Goal: Information Seeking & Learning: Learn about a topic

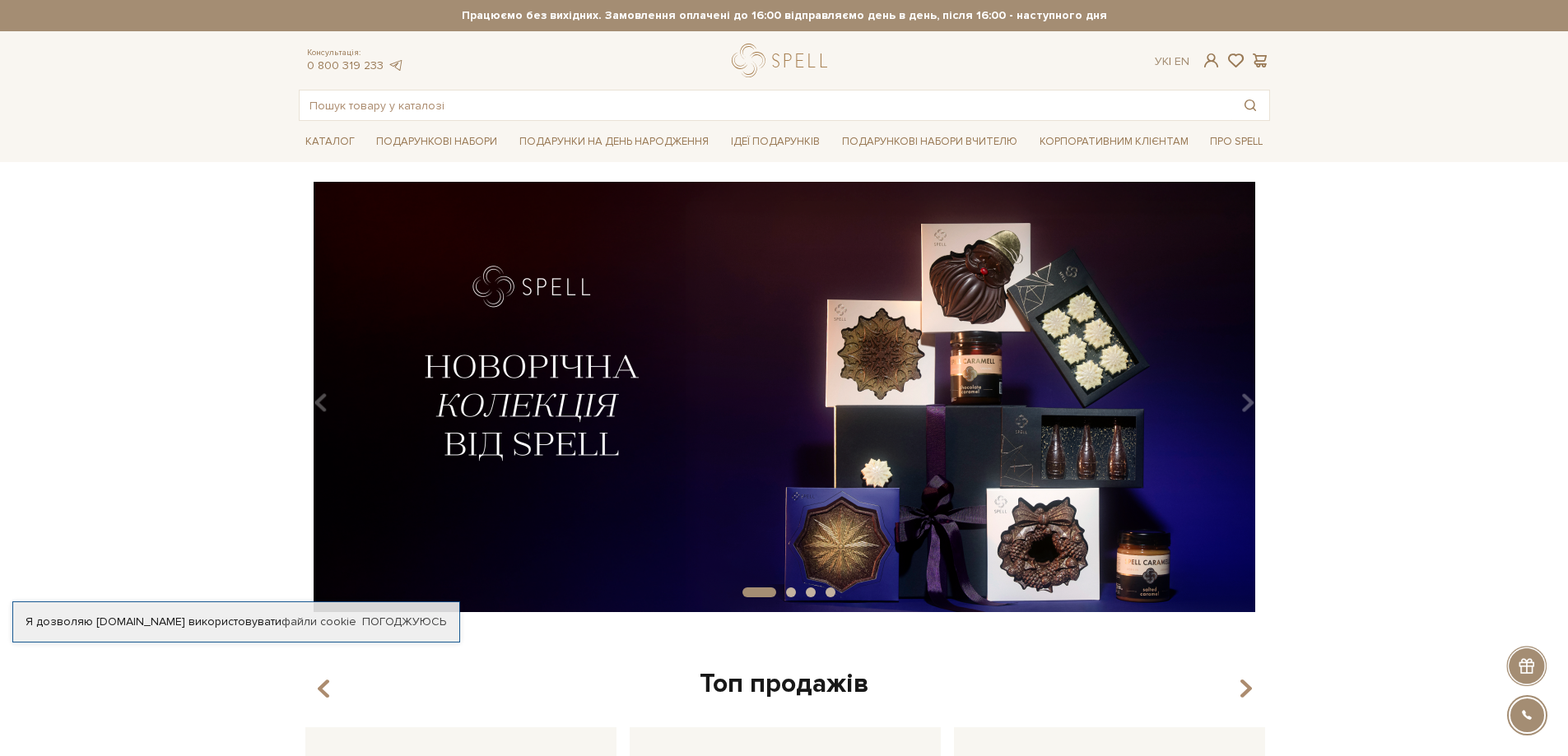
click at [1164, 22] on strong "Працюємо без вихідних. Замовлення оплачені до 16:00 відправляємо день в день, п…" at bounding box center [784, 15] width 971 height 15
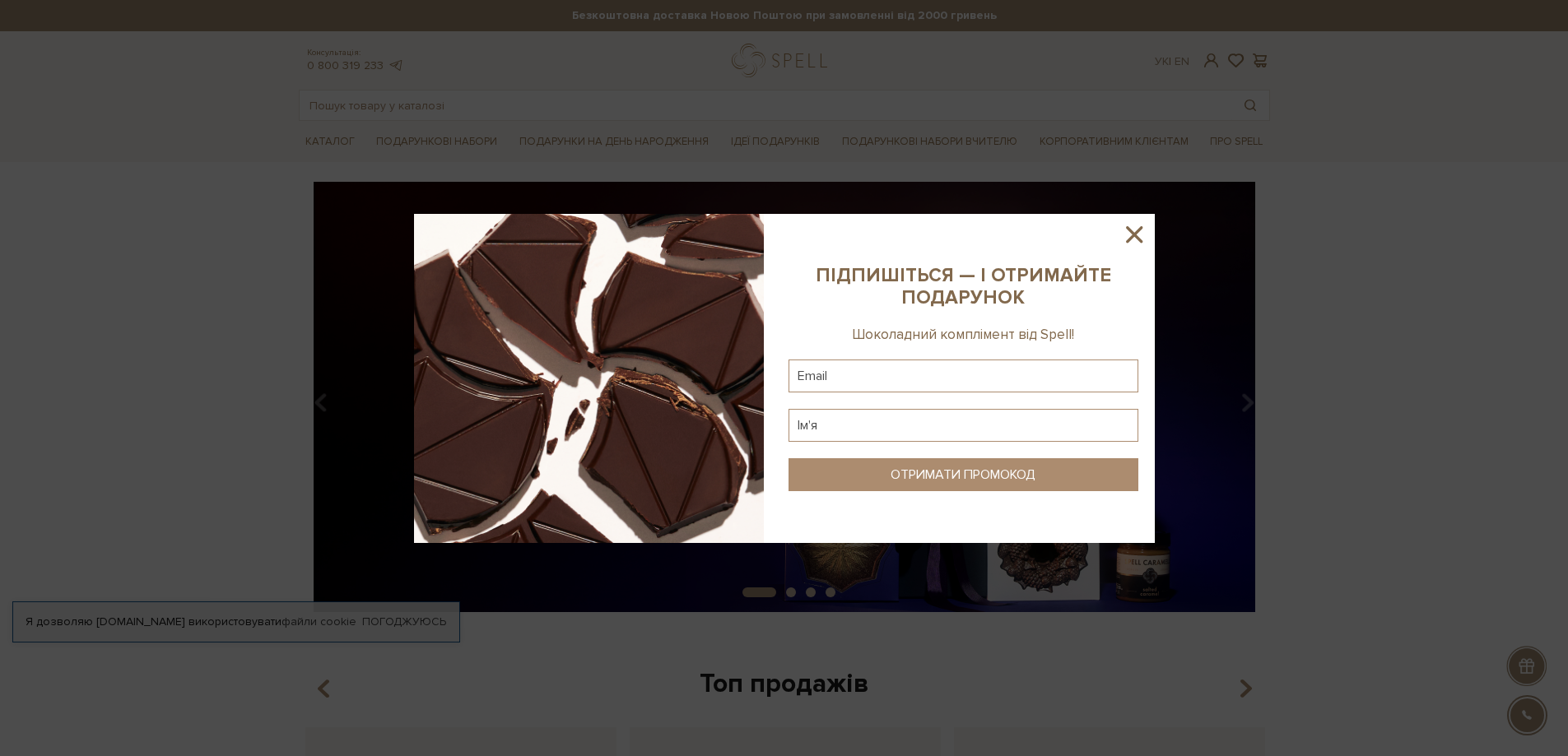
click at [1387, 546] on div at bounding box center [784, 378] width 1568 height 756
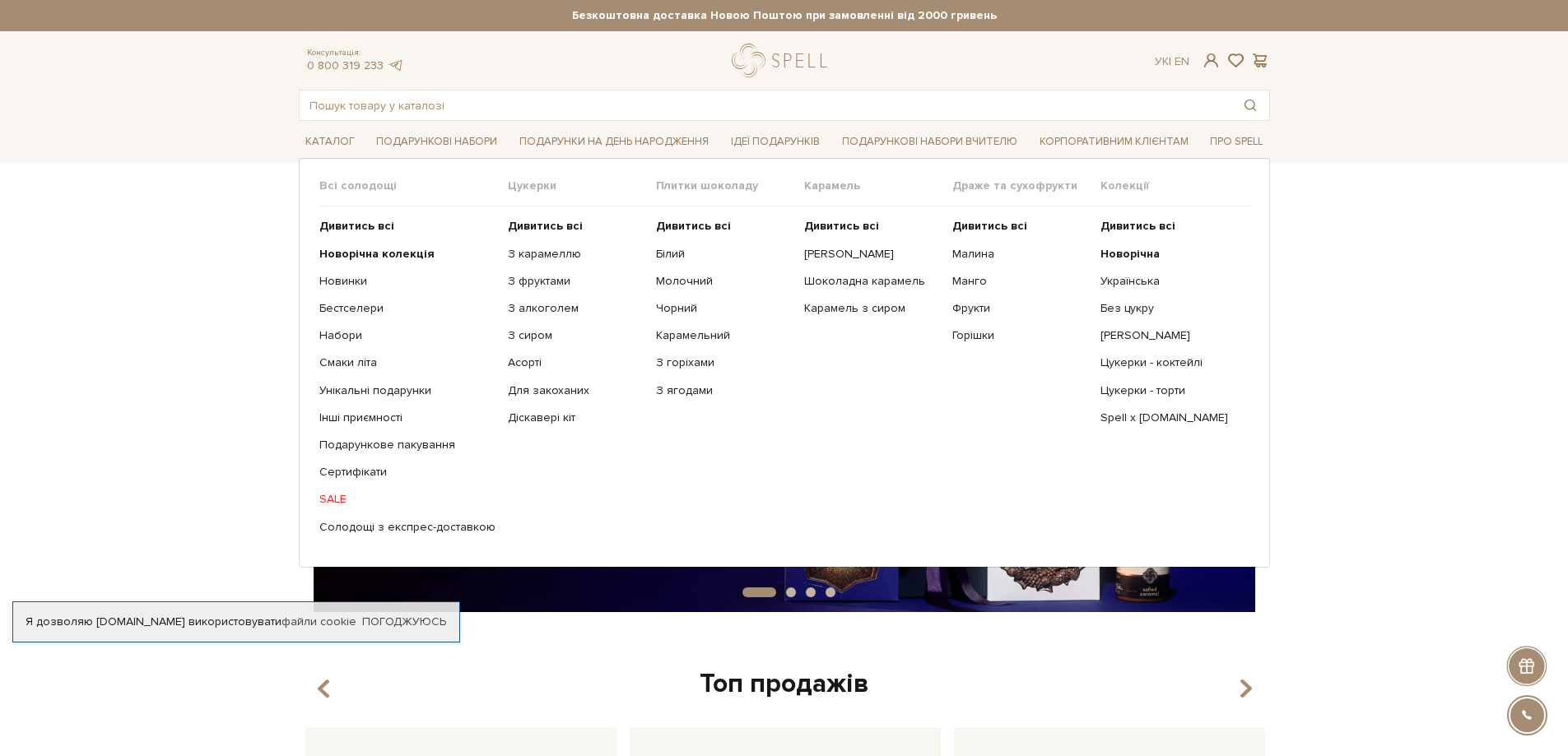
click at [328, 501] on link "SALE" at bounding box center [407, 499] width 176 height 15
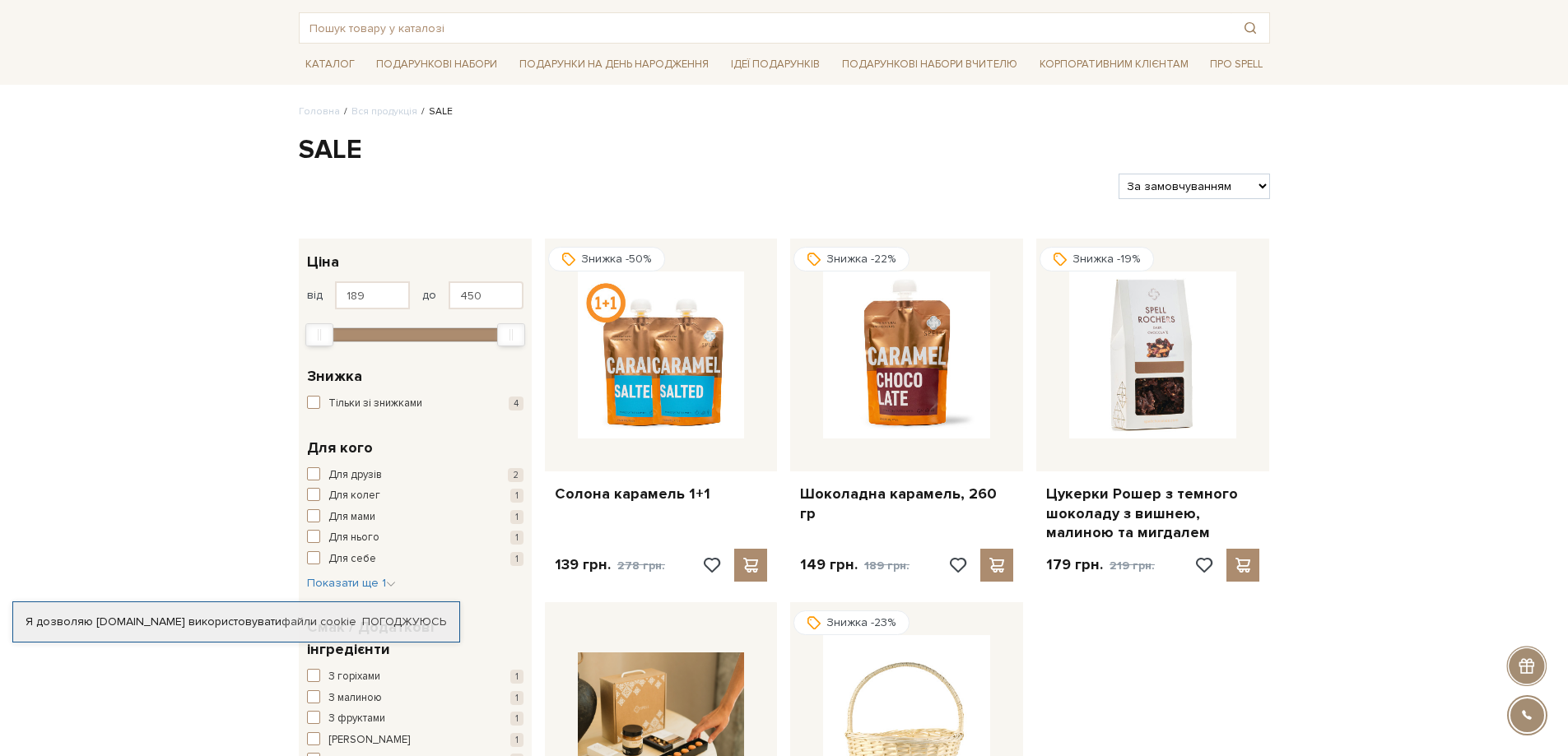
scroll to position [82, 0]
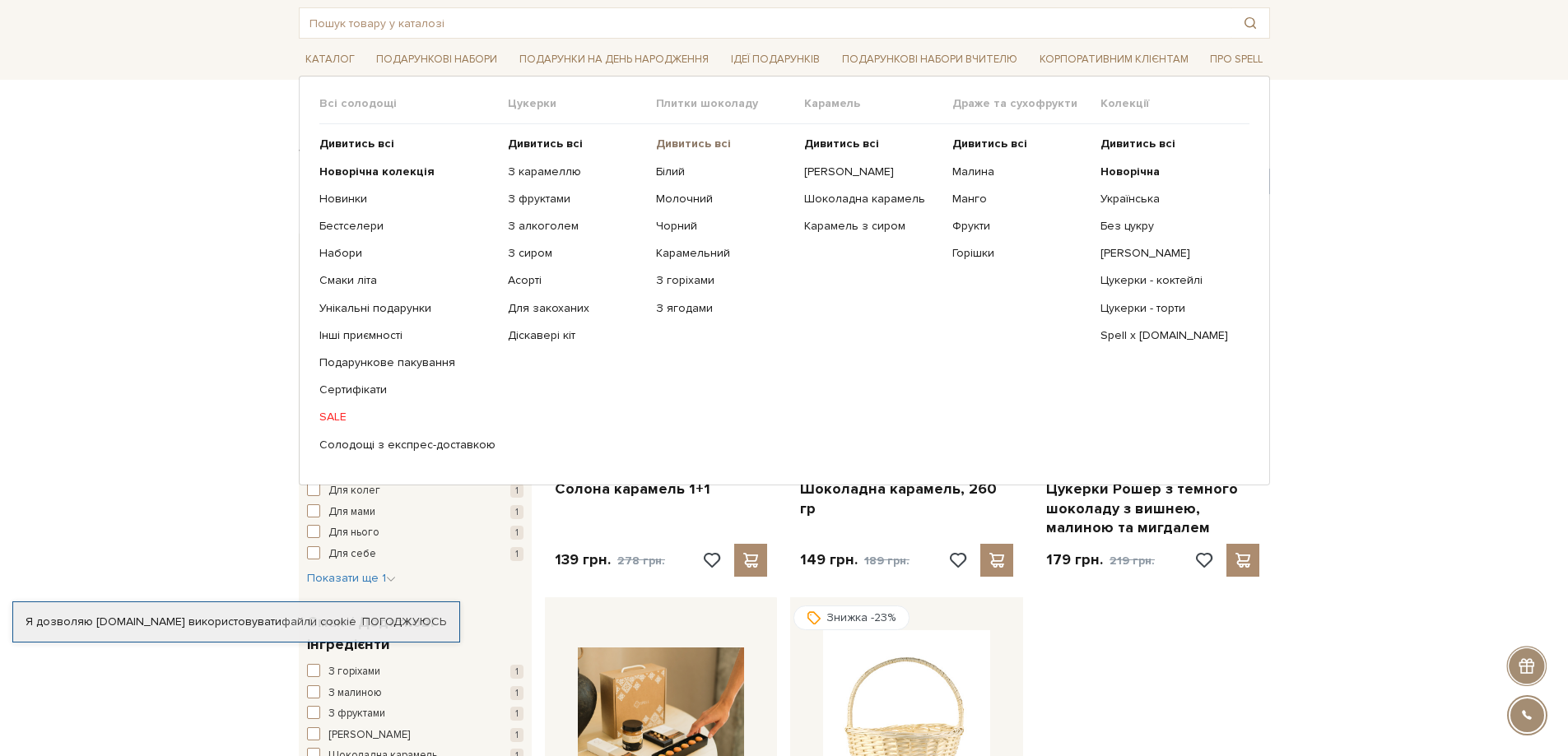
click at [682, 148] on b "Дивитись всі" at bounding box center [694, 144] width 75 height 14
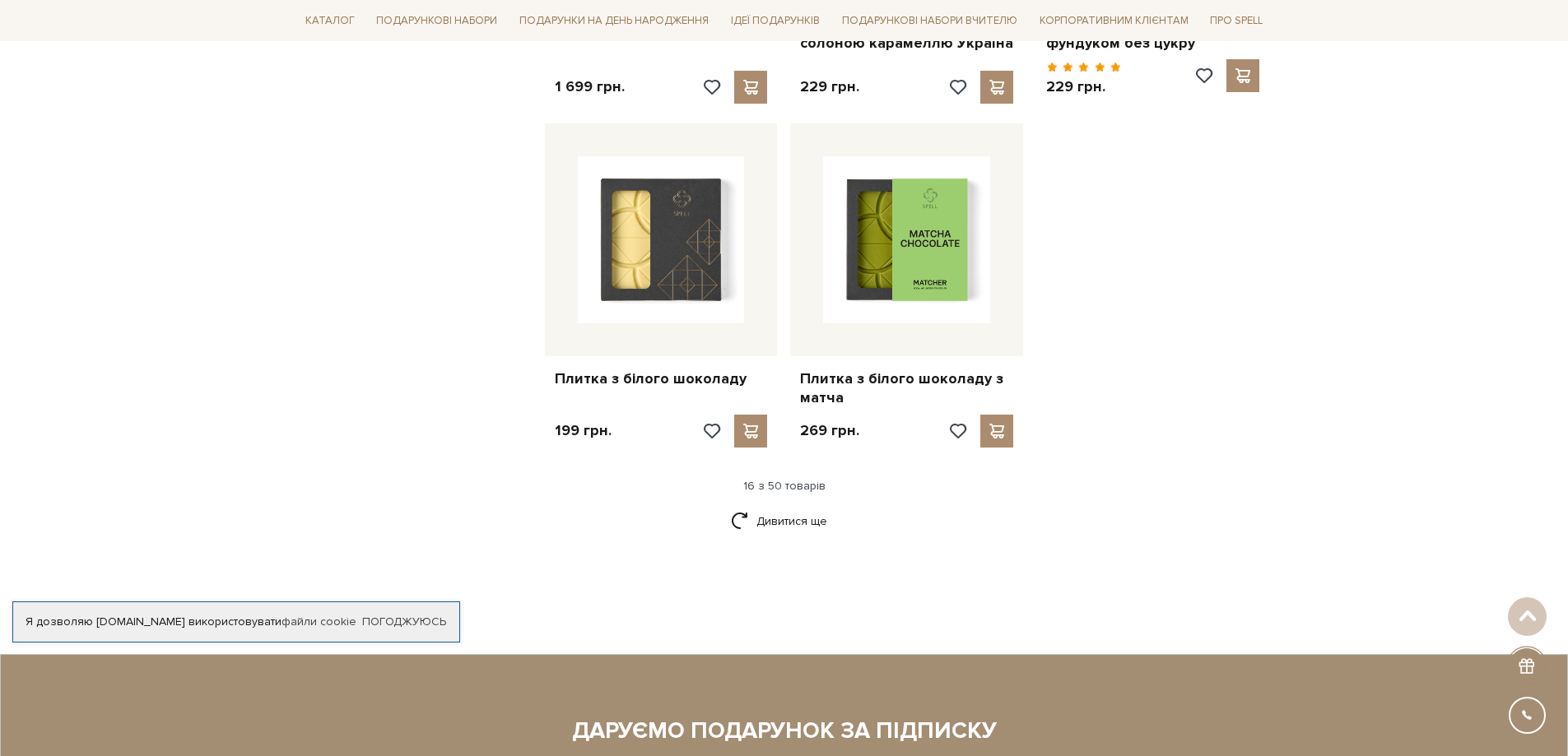
scroll to position [2057, 0]
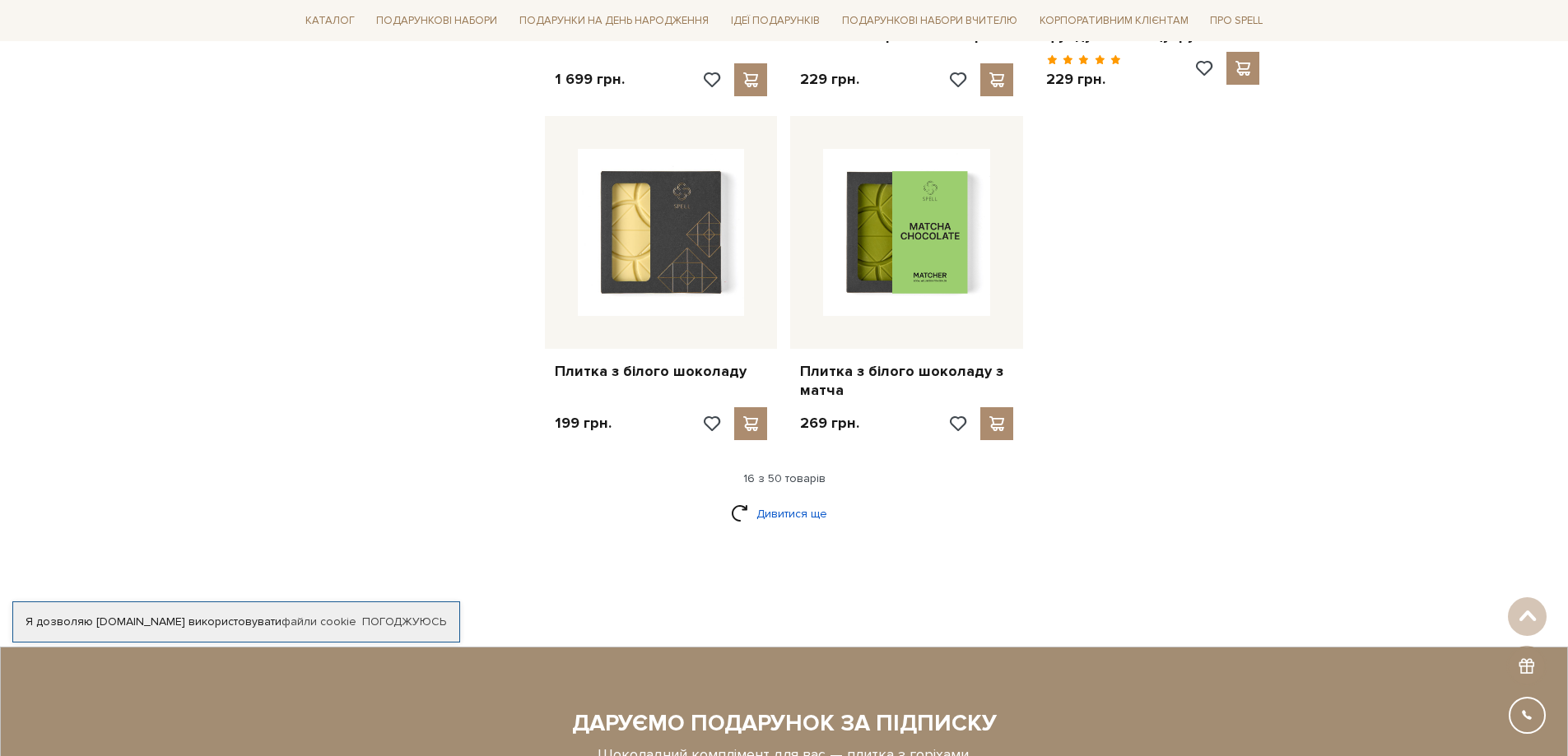
click at [772, 500] on link "Дивитися ще" at bounding box center [784, 513] width 107 height 28
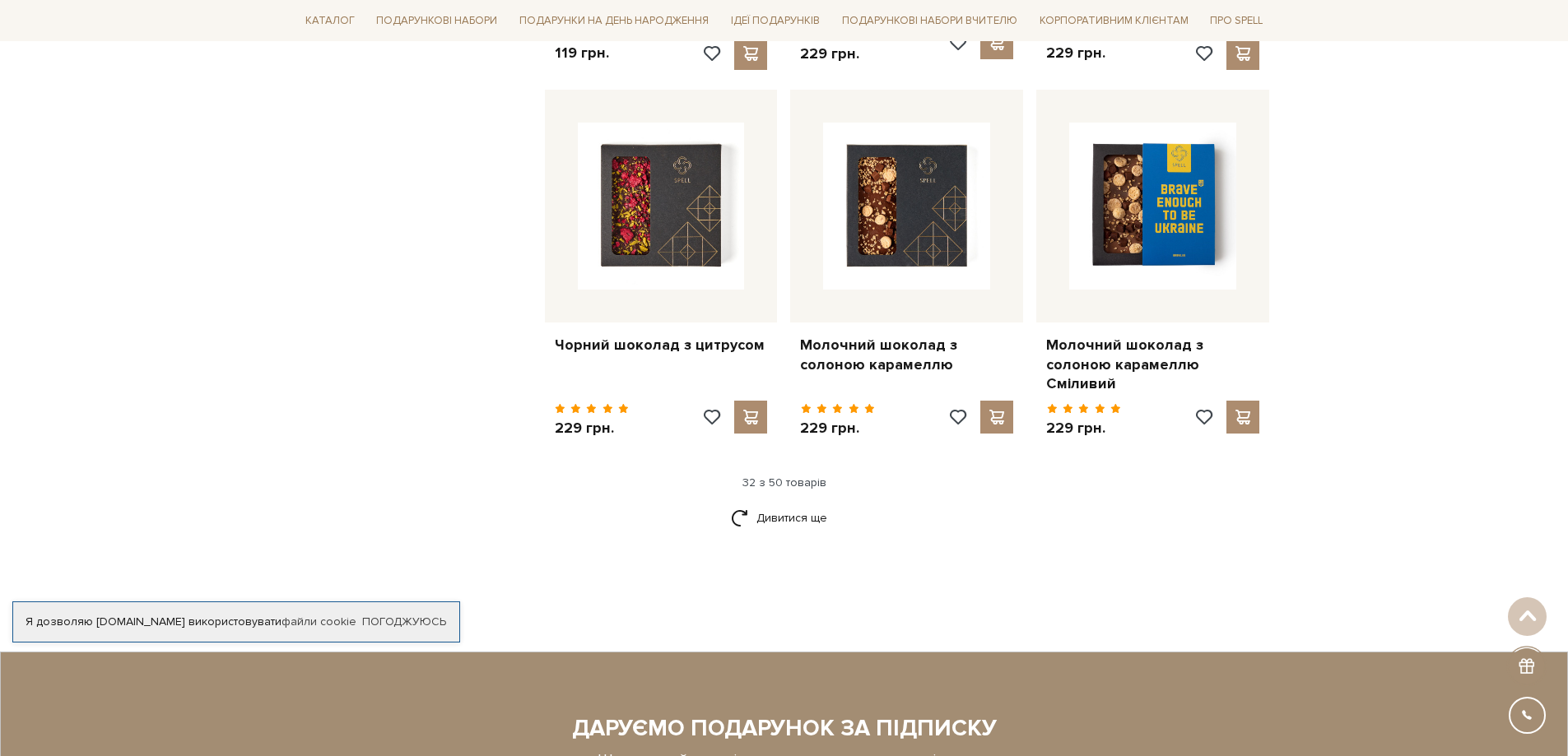
scroll to position [3867, 0]
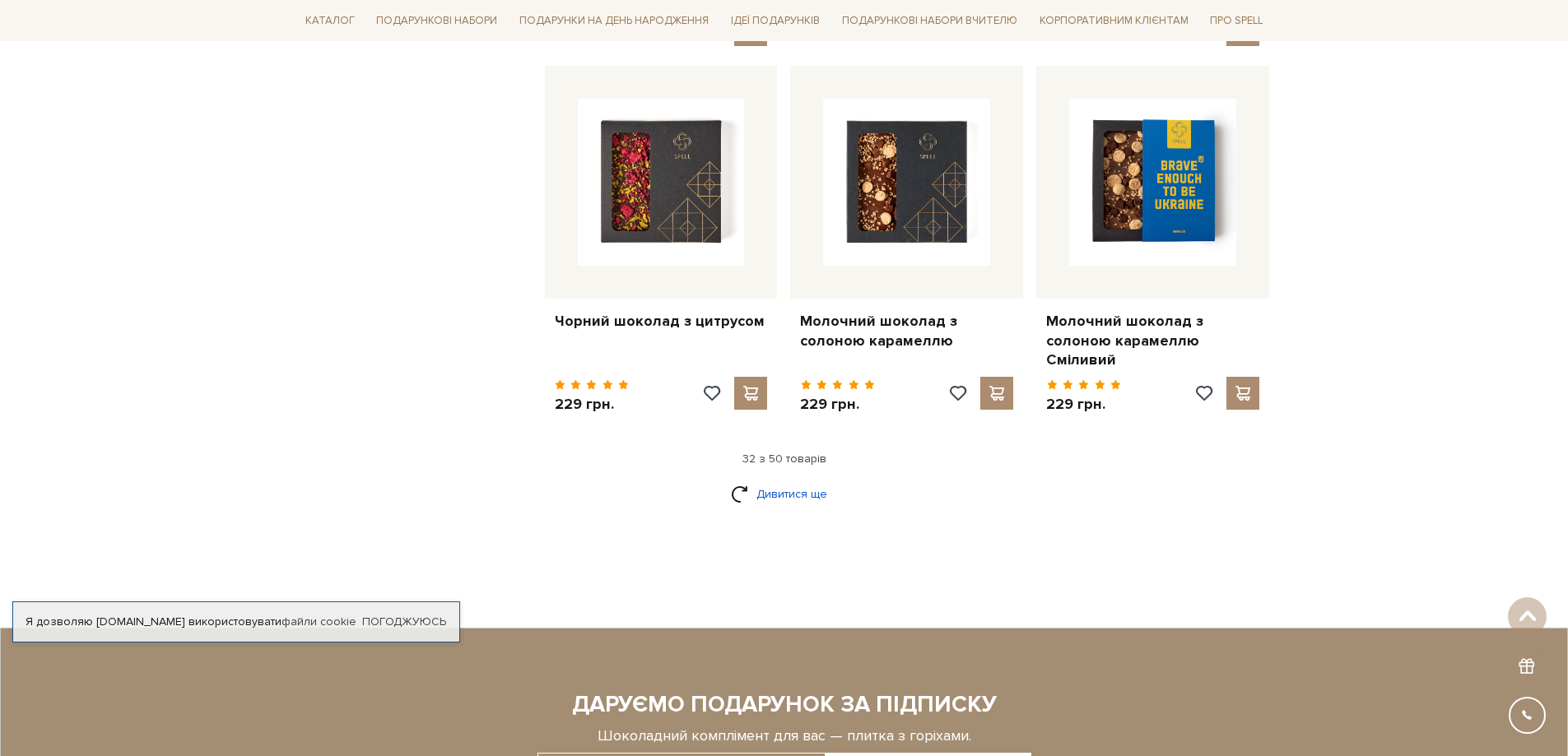
click at [754, 479] on link "Дивитися ще" at bounding box center [784, 493] width 107 height 28
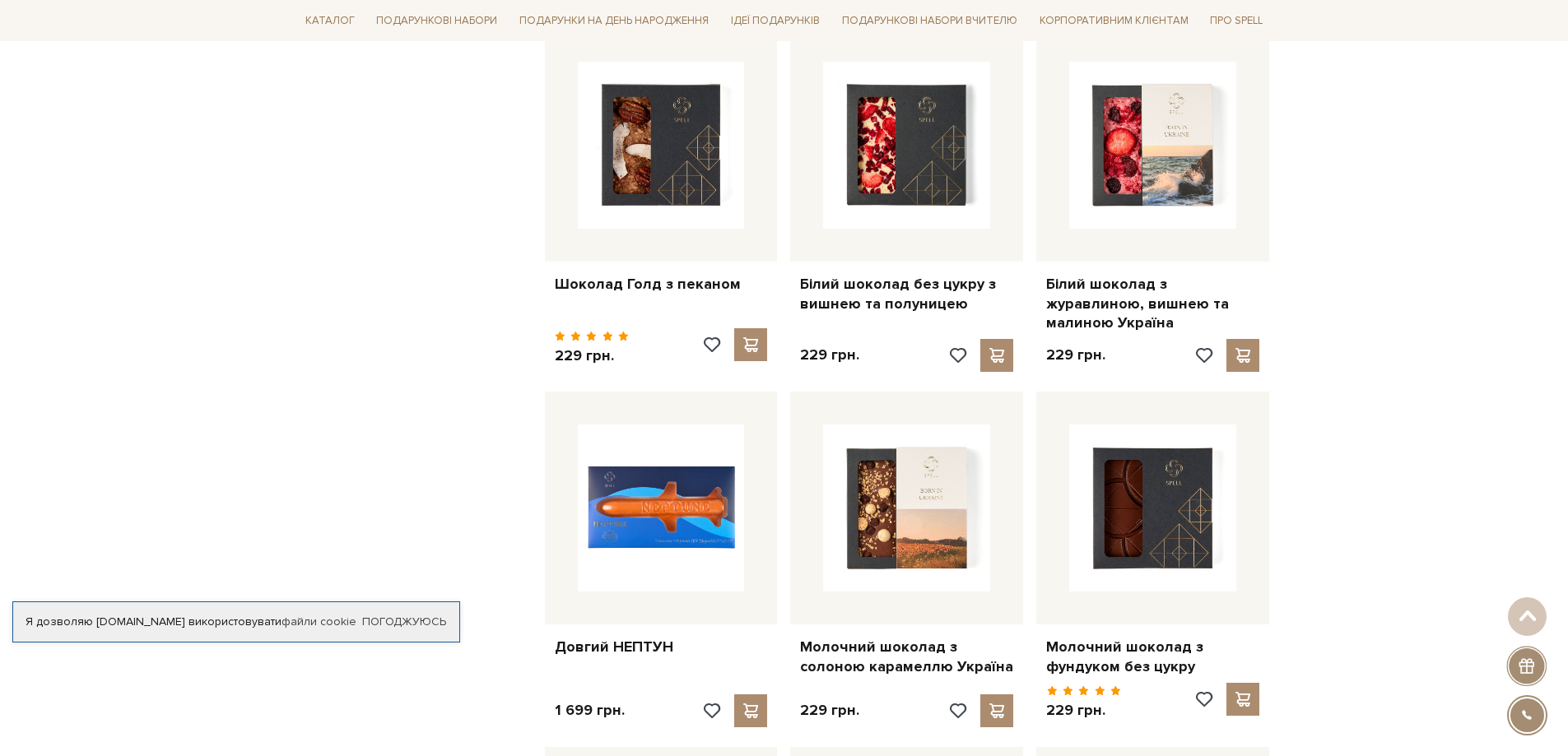
scroll to position [1787, 0]
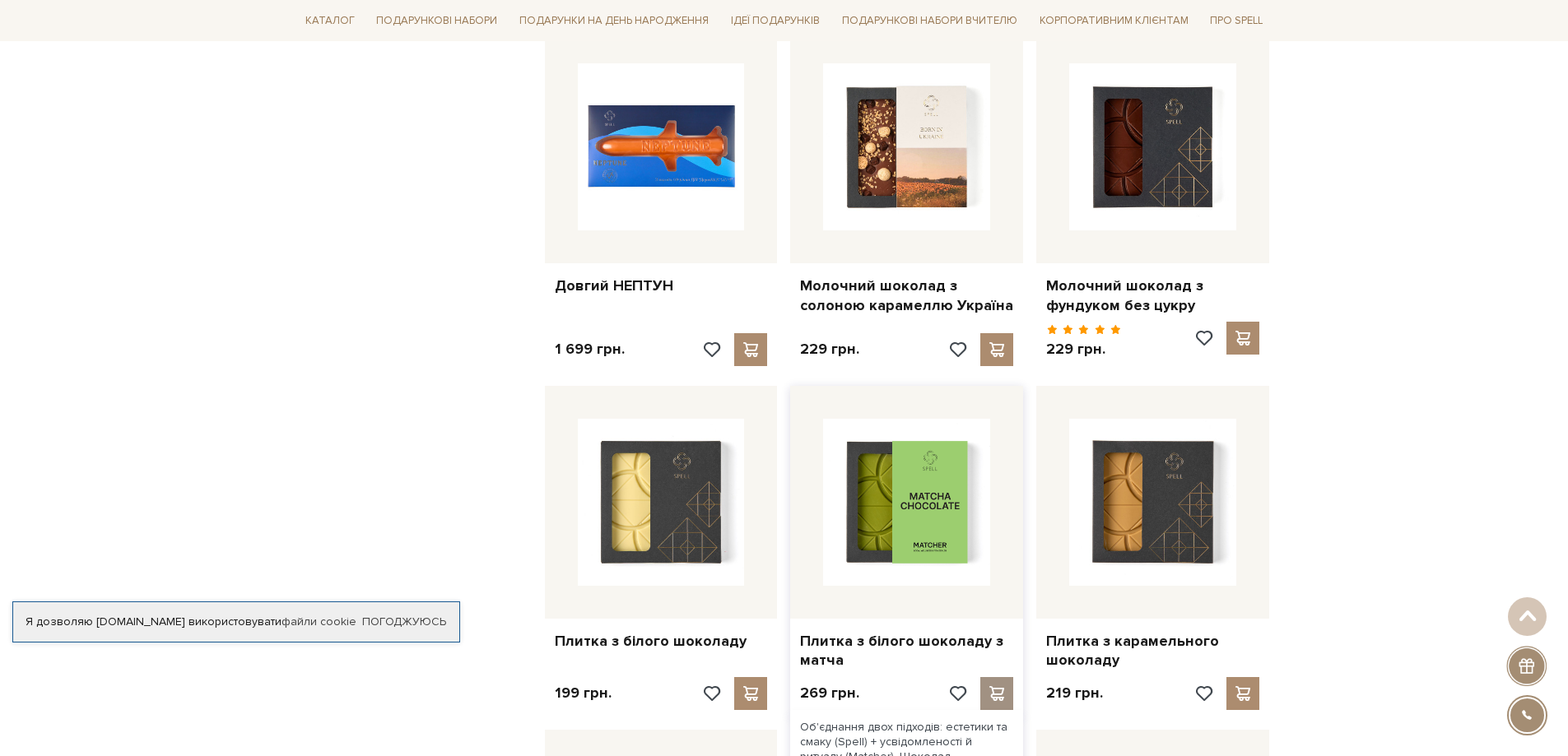
click at [998, 677] on div at bounding box center [997, 693] width 33 height 33
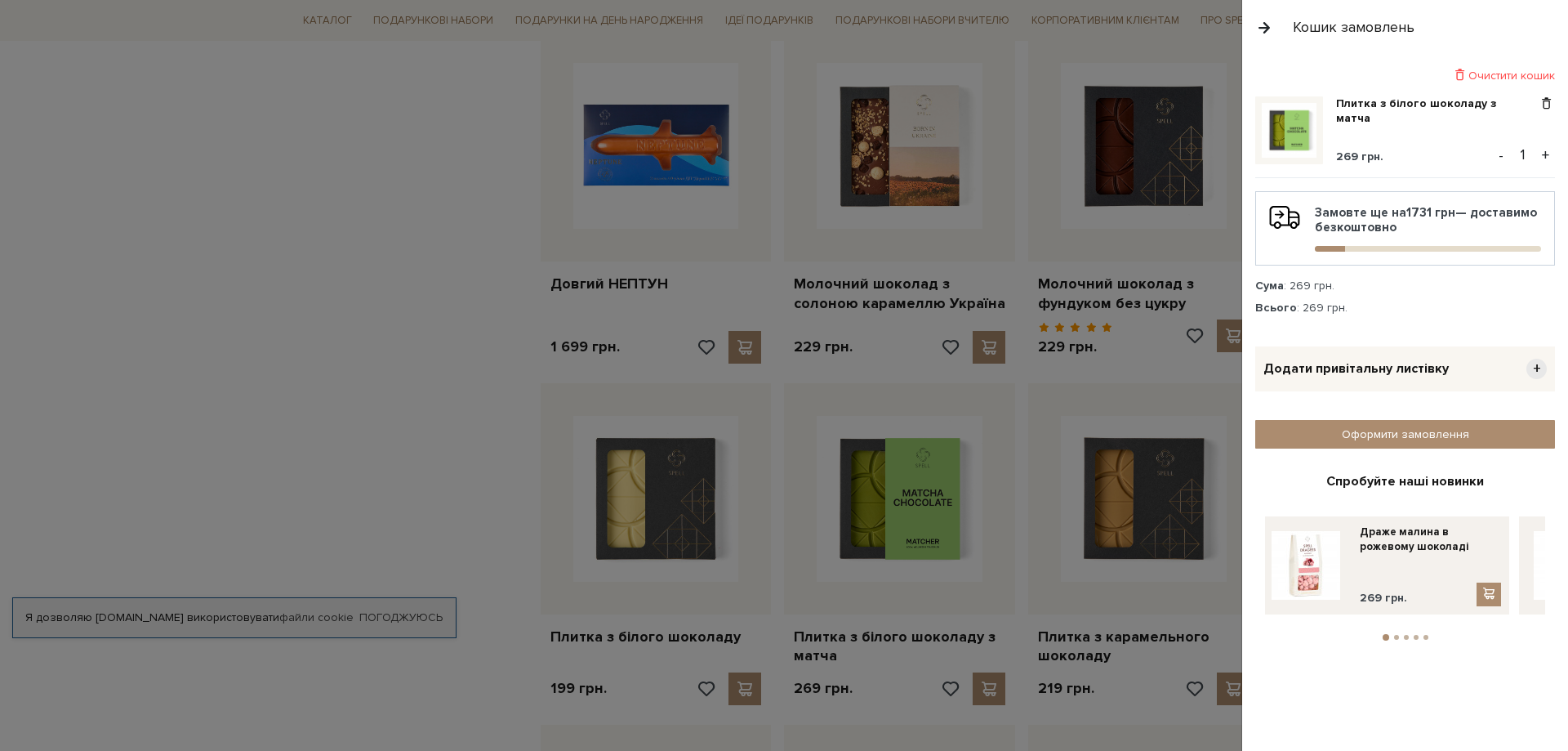
click at [543, 486] on div at bounding box center [784, 375] width 1568 height 751
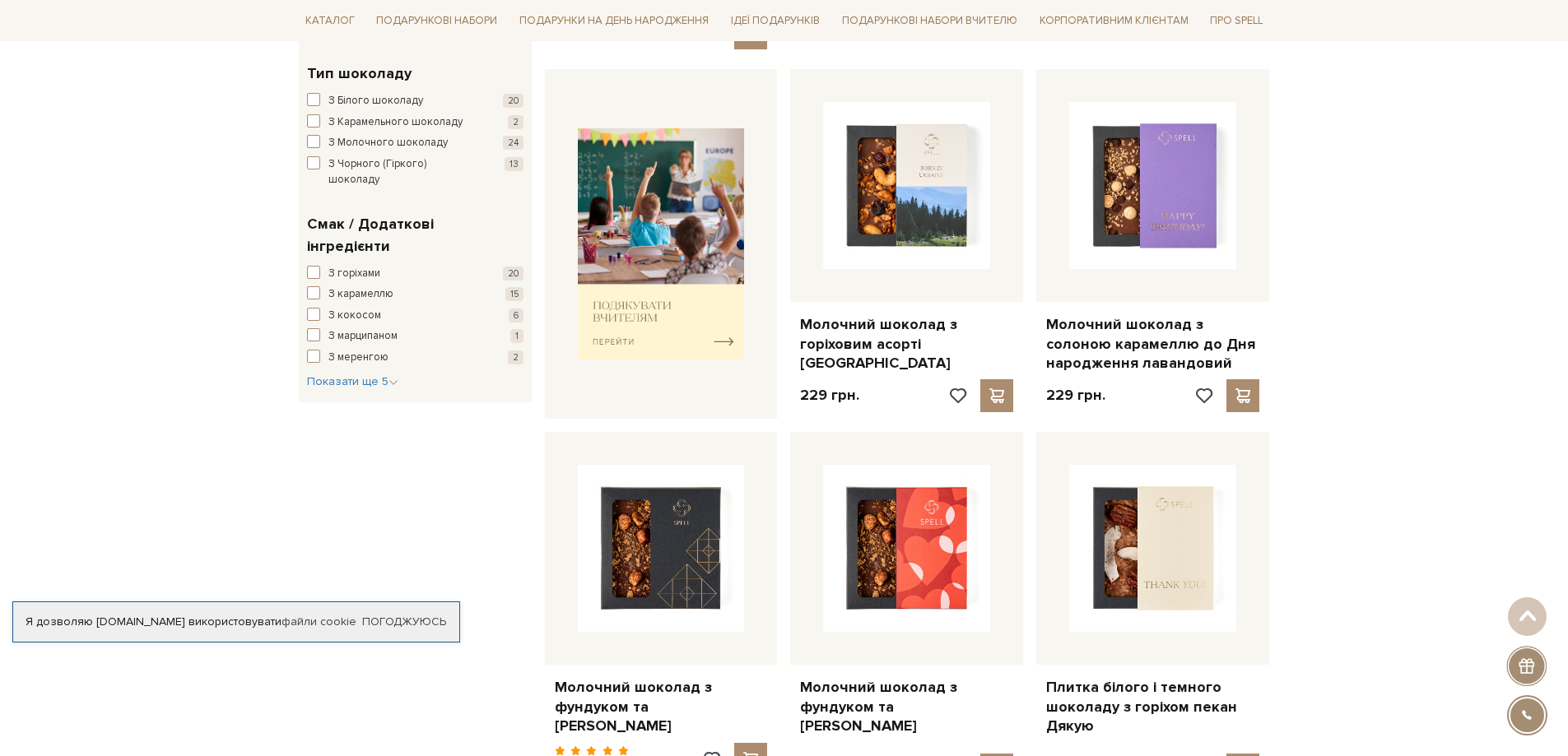
scroll to position [635, 0]
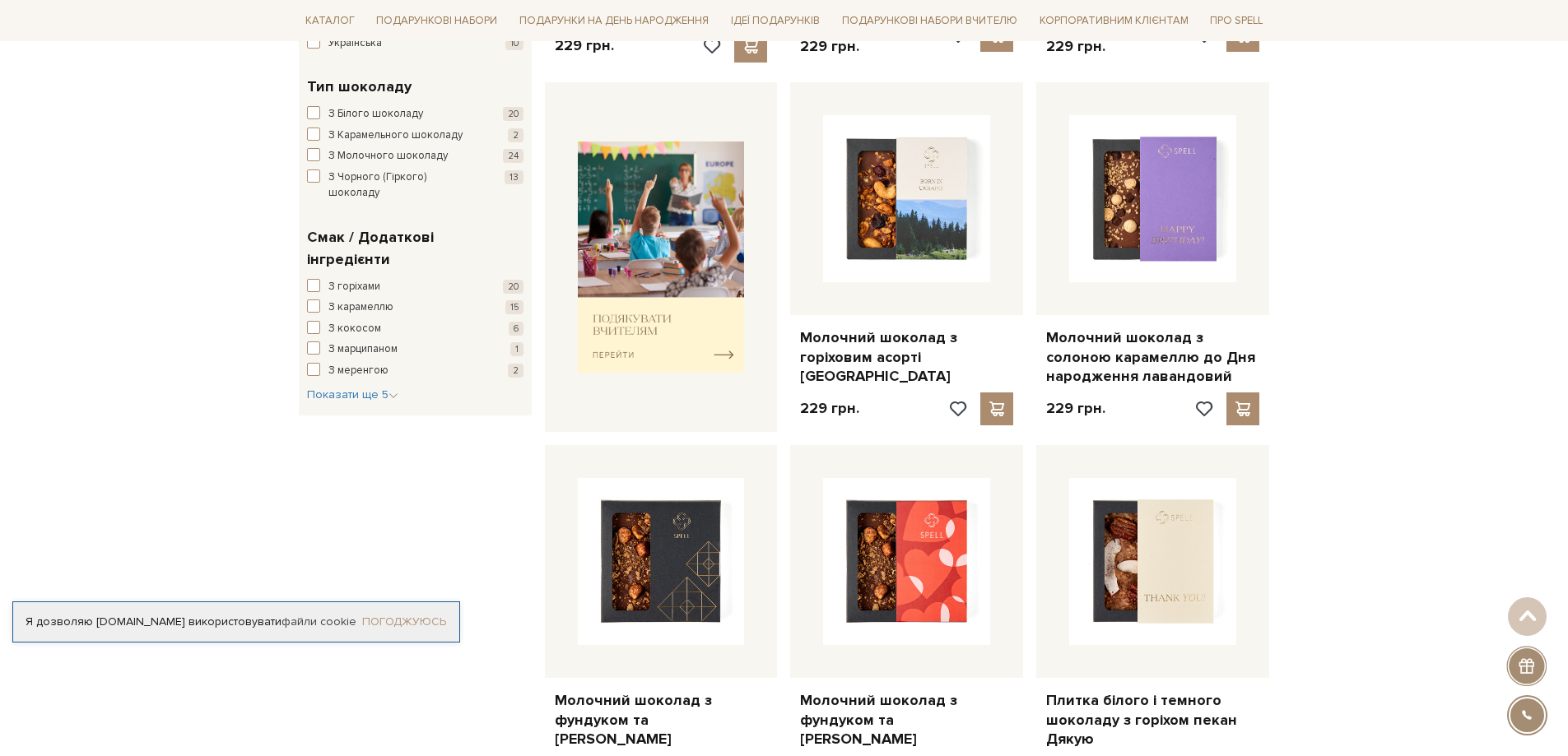
click at [428, 623] on link "Погоджуюсь" at bounding box center [404, 621] width 84 height 15
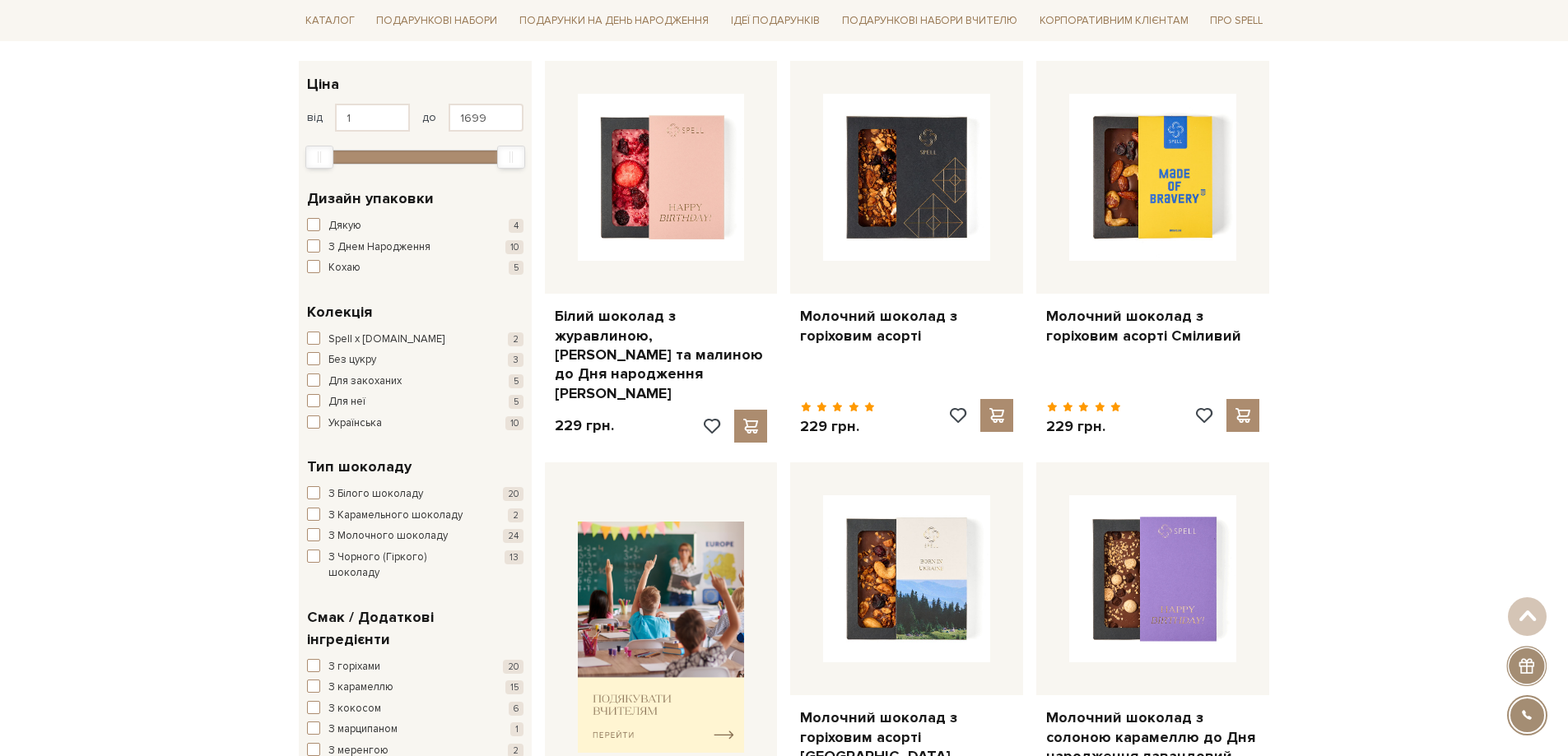
scroll to position [142, 0]
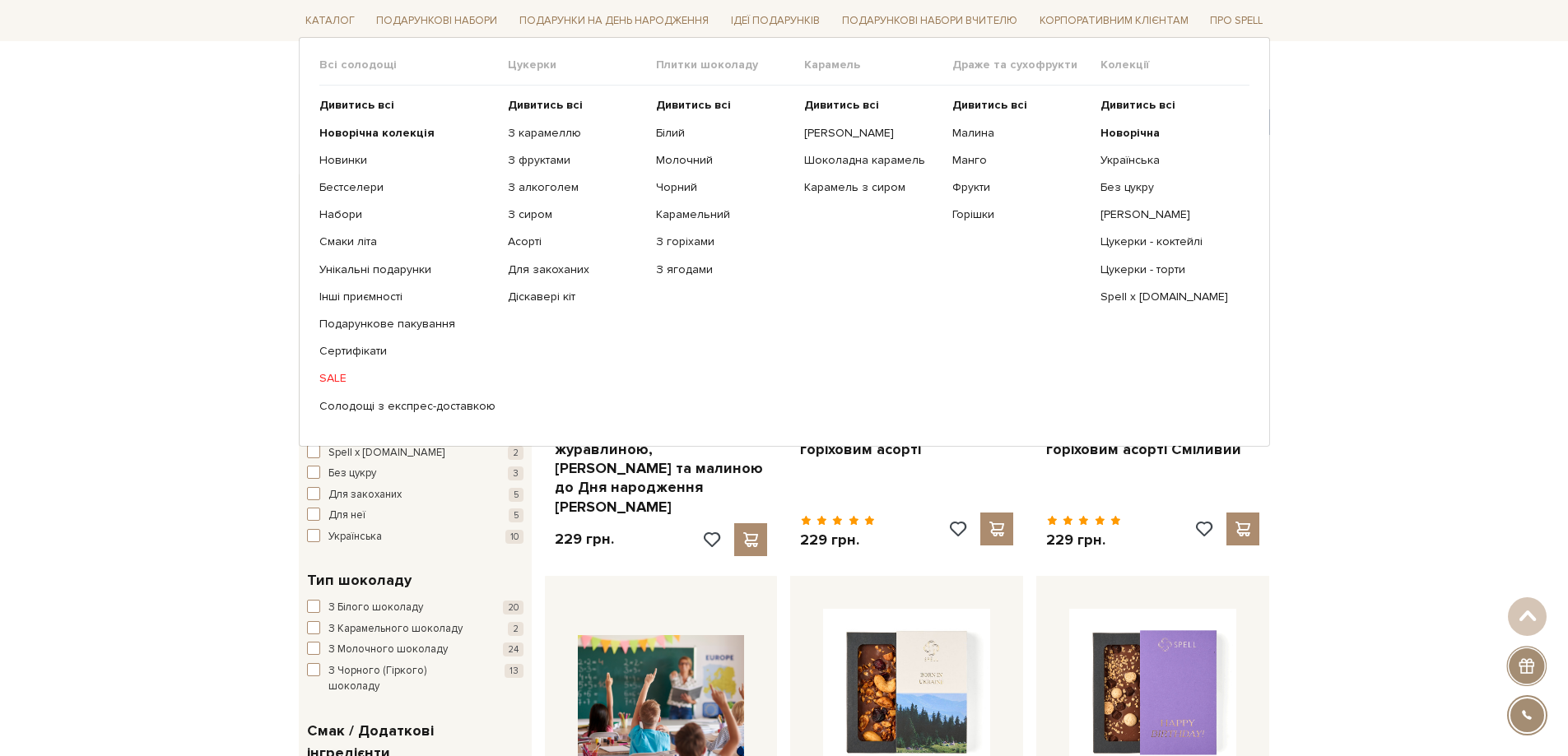
click at [1128, 197] on ul "Дивитись всі Новорічна Українська Без цукру Сирні цукерки" at bounding box center [1174, 254] width 148 height 339
click at [1122, 189] on link "Без цукру" at bounding box center [1168, 187] width 136 height 15
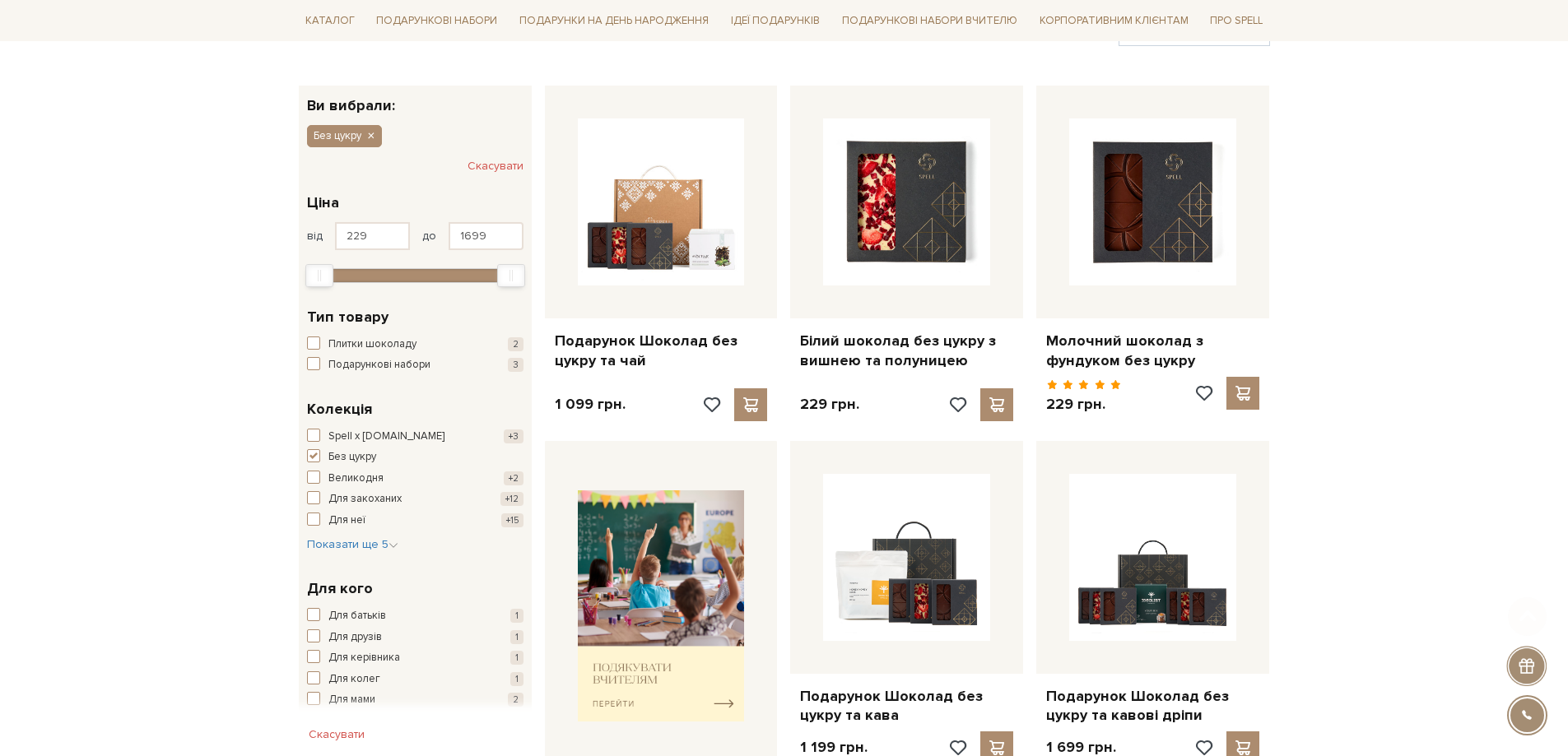
scroll to position [330, 0]
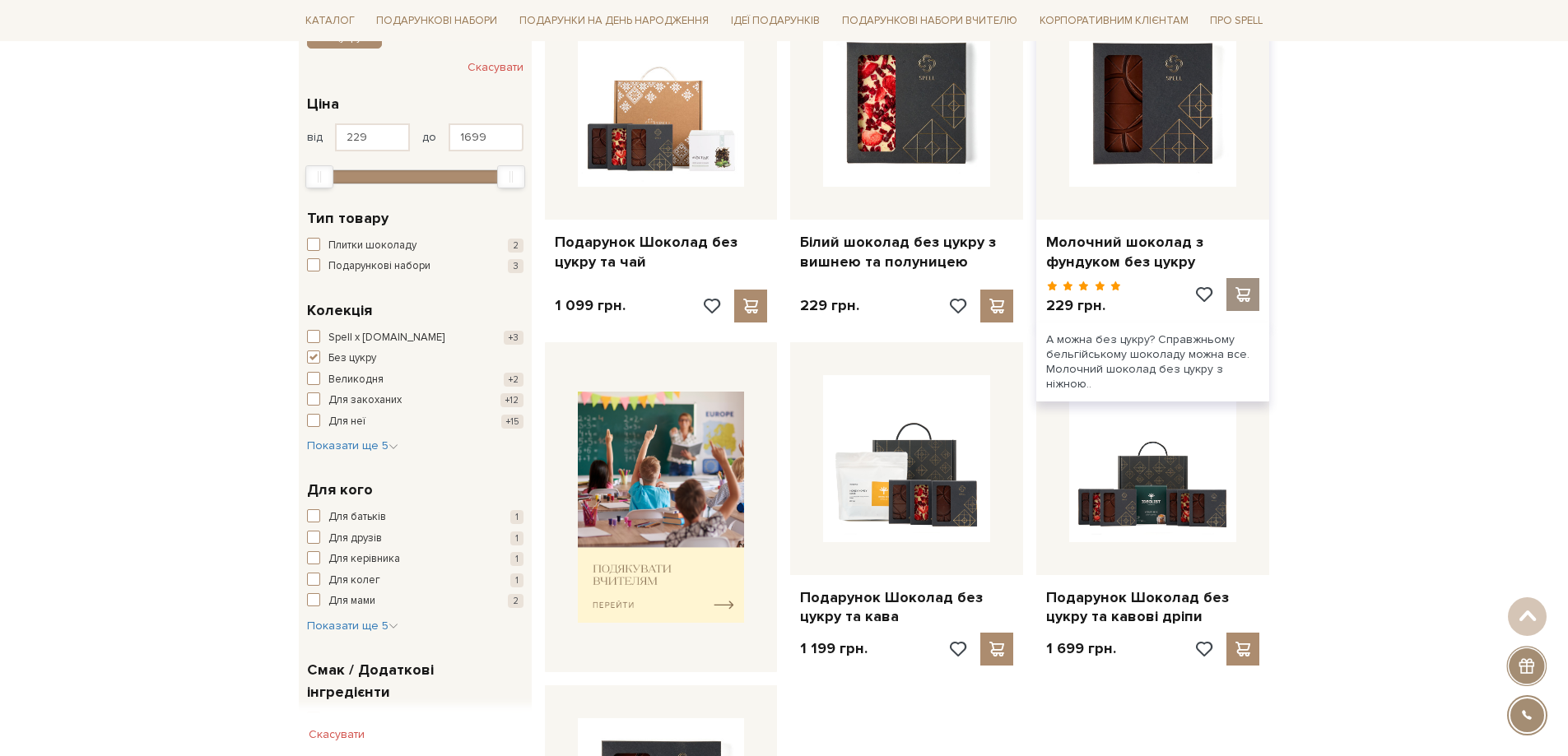
click at [1240, 292] on span at bounding box center [1242, 294] width 21 height 15
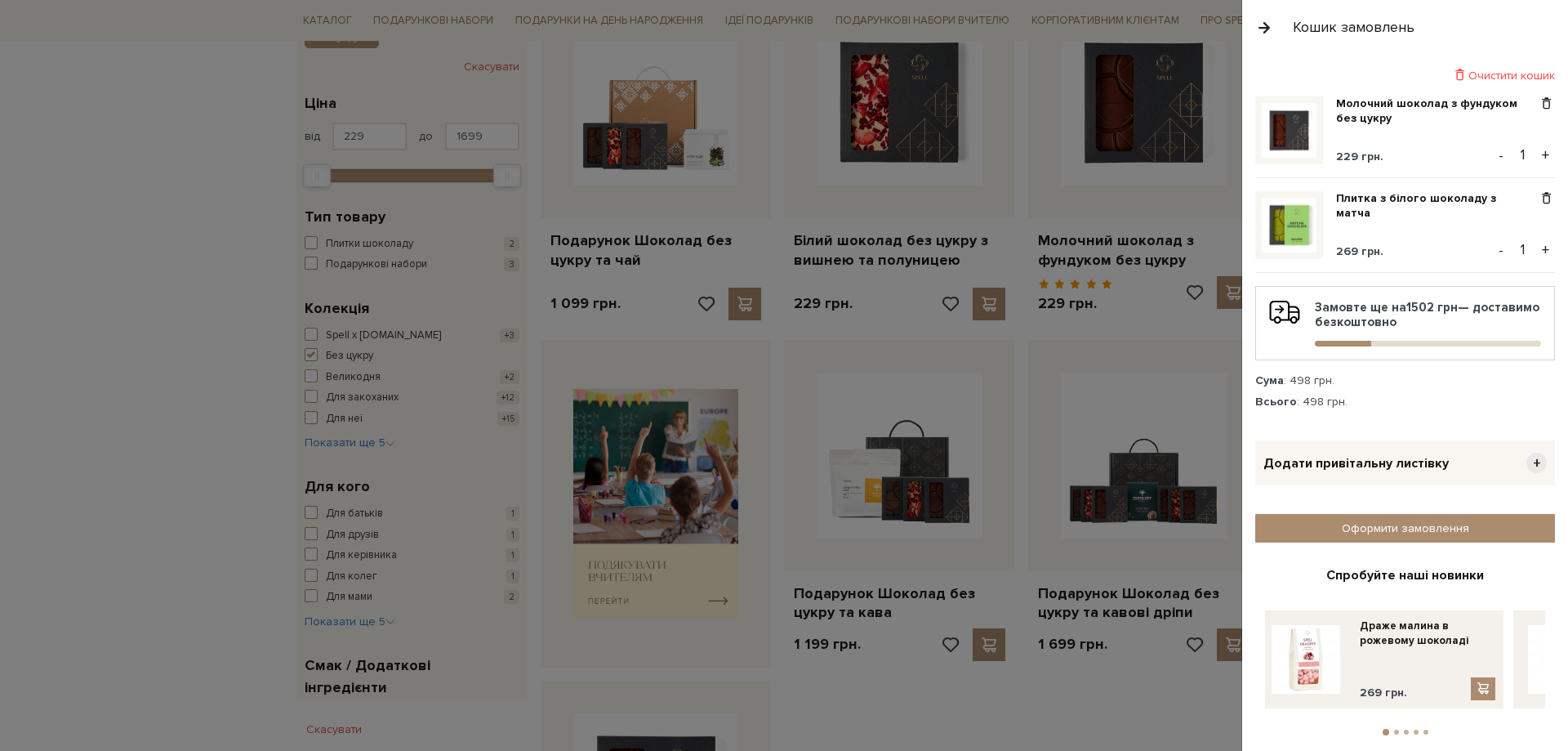
click at [836, 749] on div at bounding box center [784, 375] width 1568 height 751
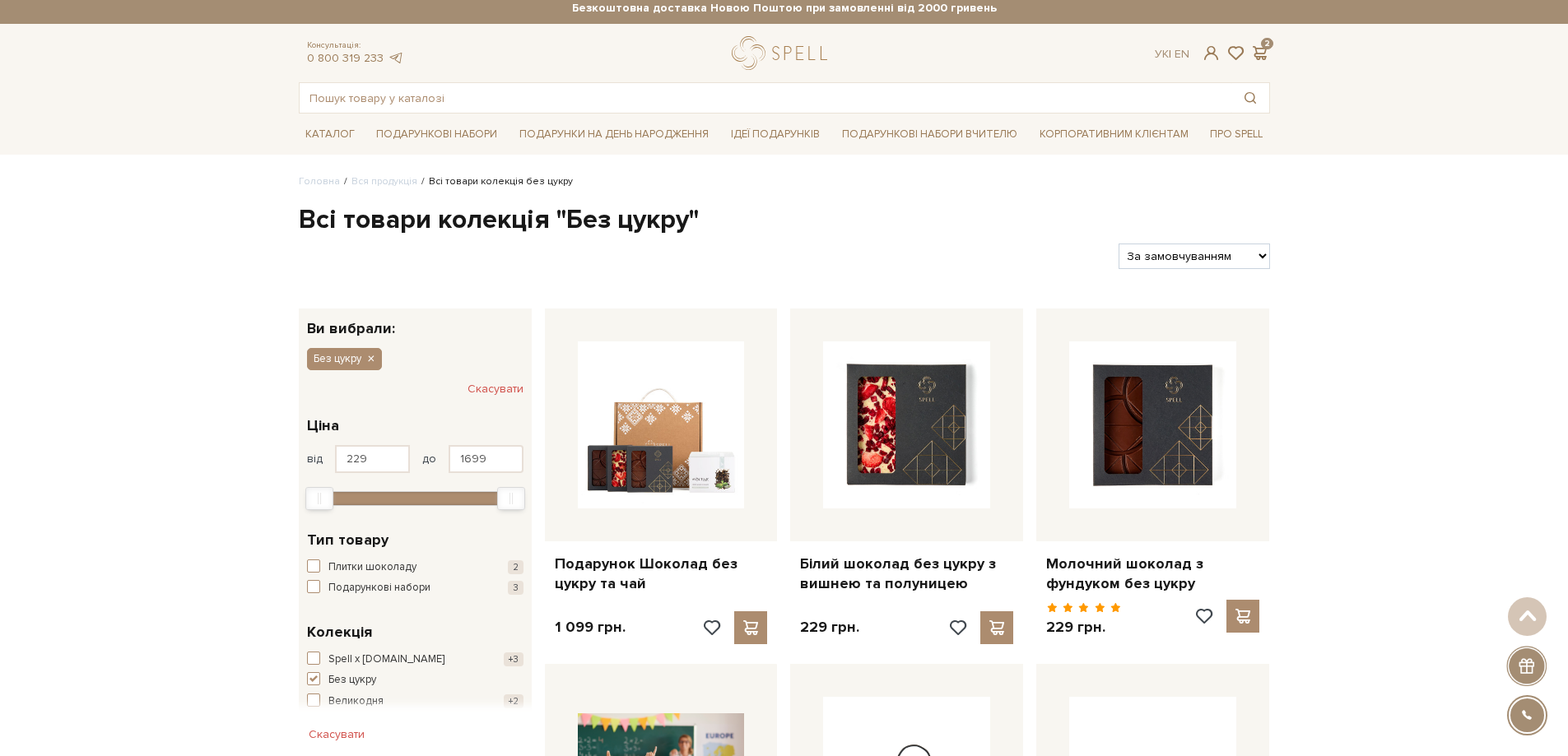
scroll to position [0, 0]
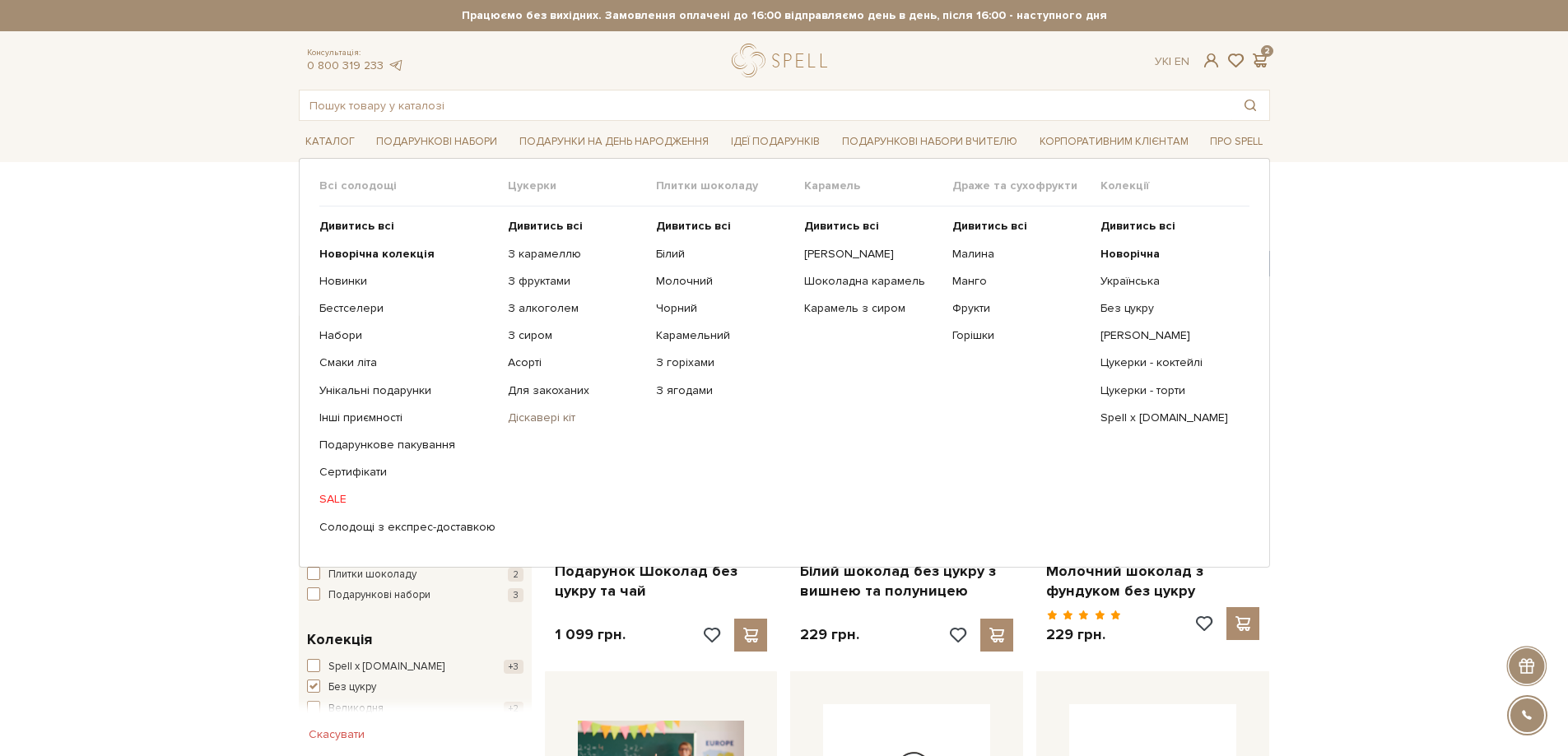
click at [527, 422] on link "Діскавері кіт" at bounding box center [575, 418] width 136 height 15
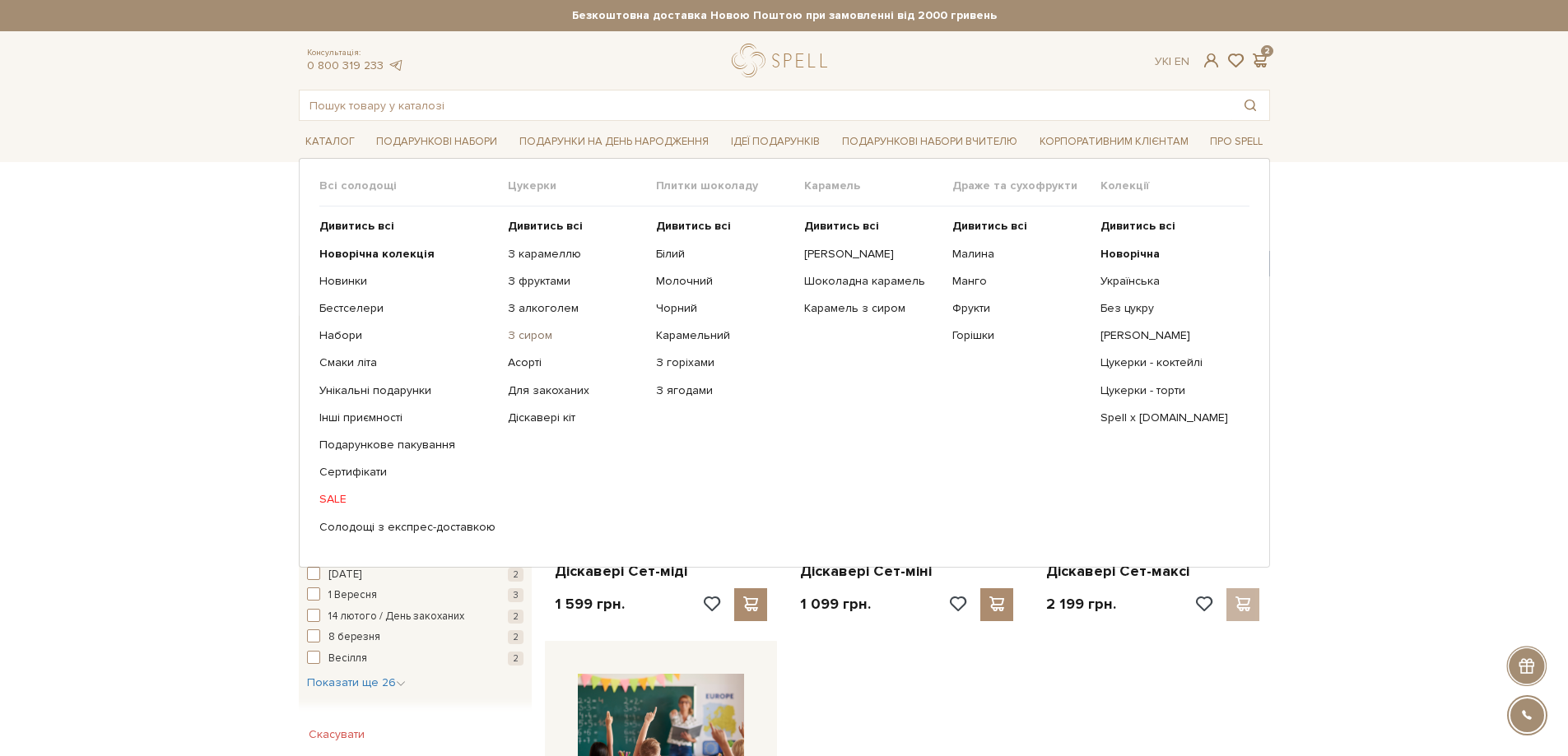
click at [525, 334] on link "З сиром" at bounding box center [575, 335] width 136 height 15
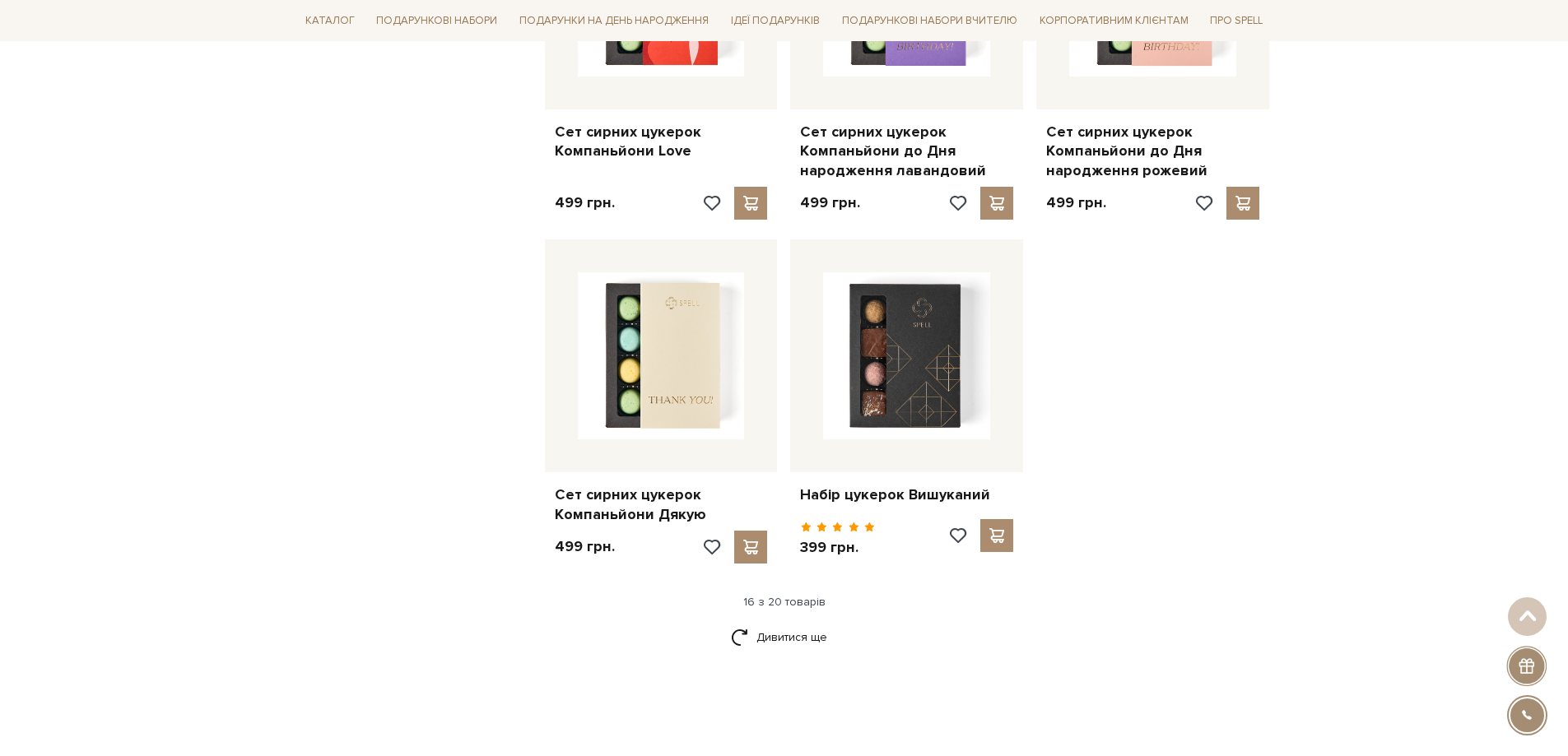
scroll to position [1892, 0]
click at [804, 639] on link "Дивитися ще" at bounding box center [784, 636] width 107 height 28
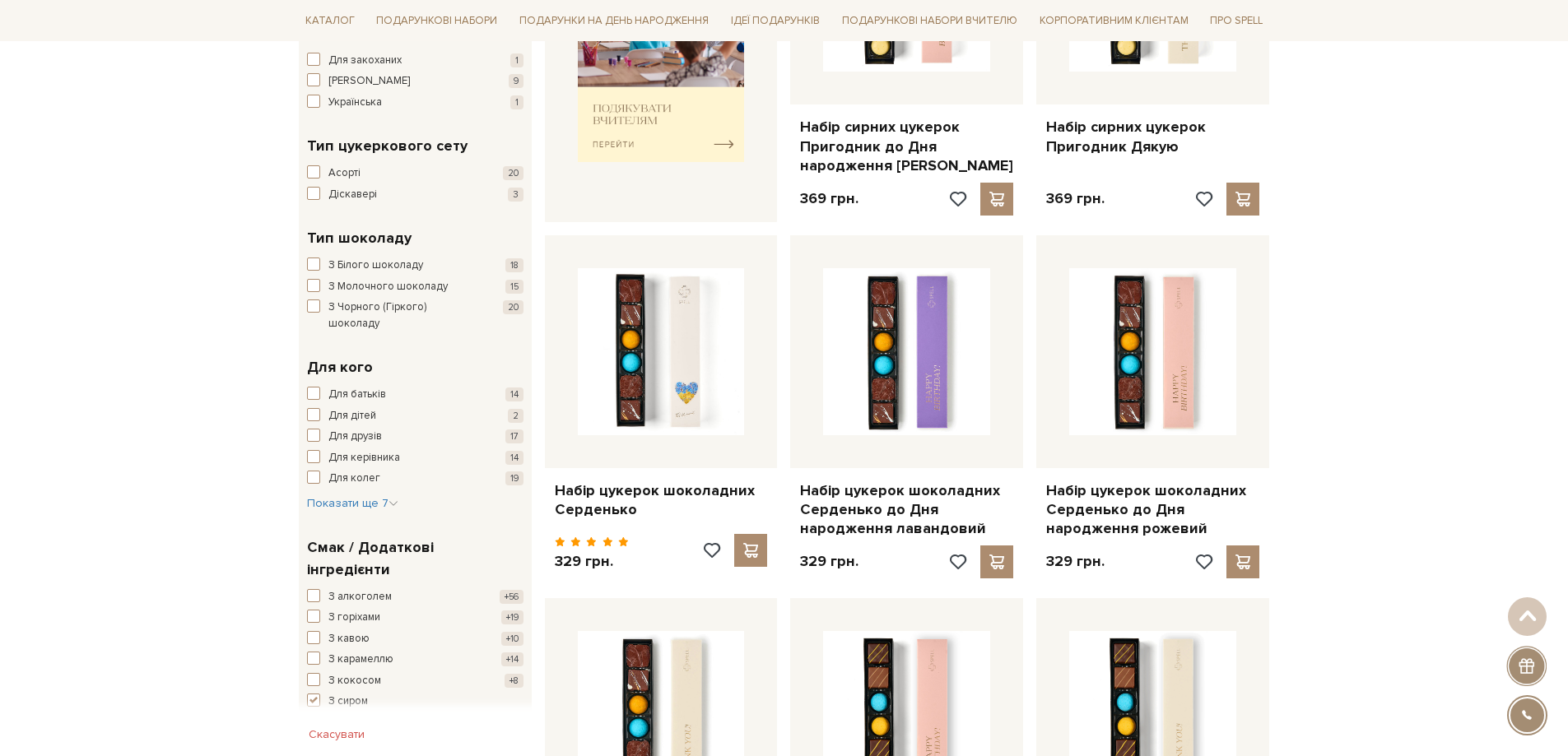
scroll to position [0, 0]
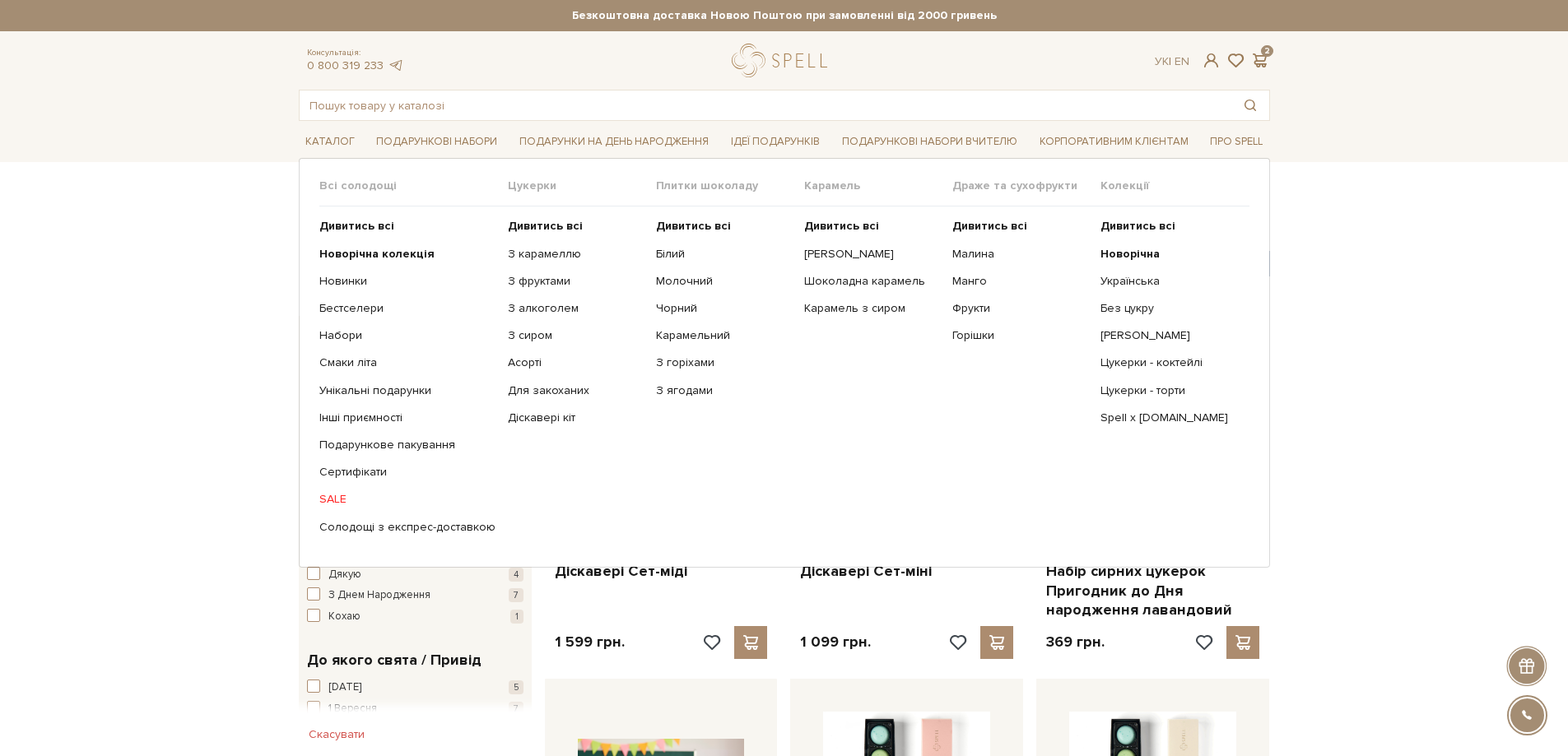
click at [819, 185] on span "Карамель" at bounding box center [877, 186] width 148 height 15
click at [839, 222] on b "Дивитись всі" at bounding box center [841, 226] width 75 height 14
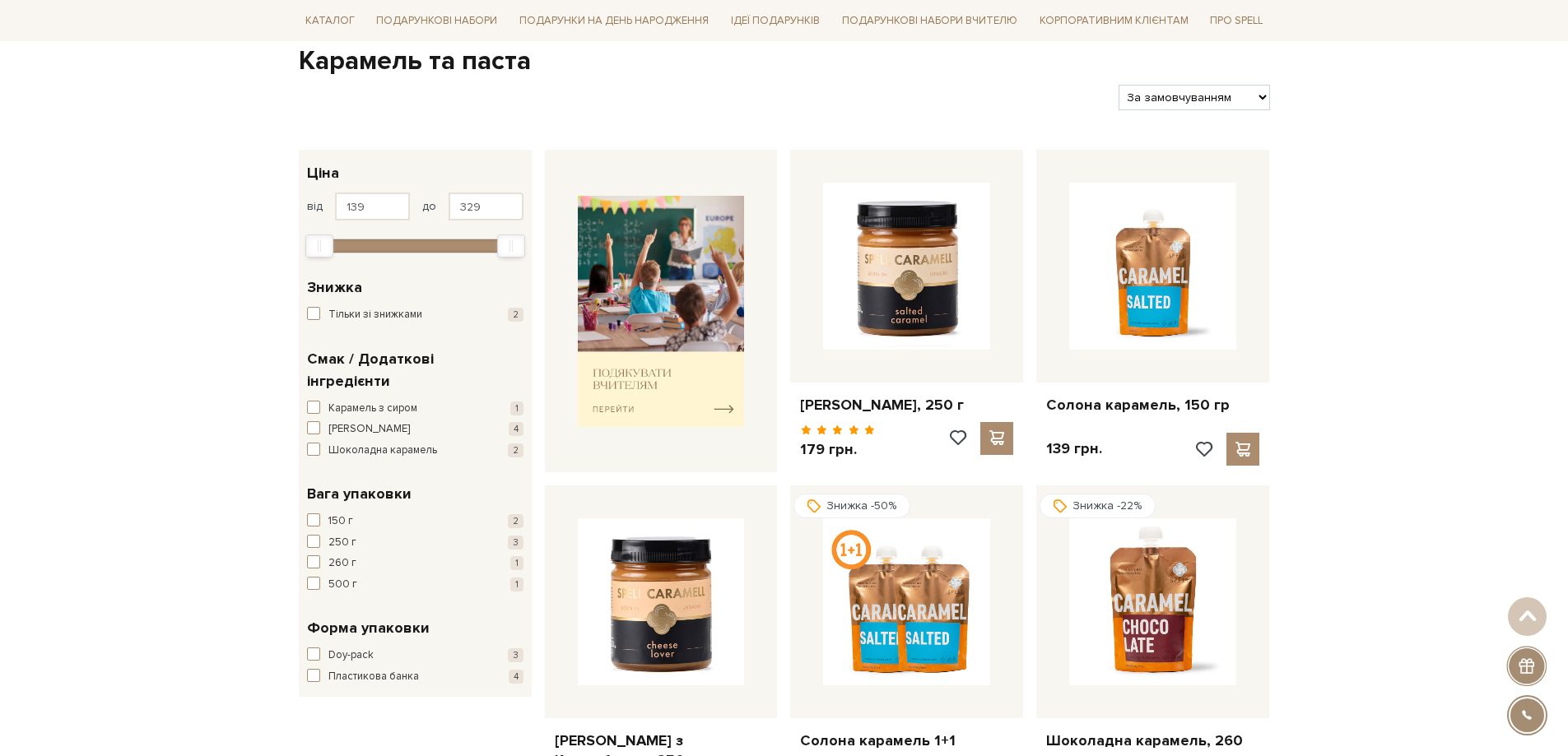
scroll to position [164, 0]
